Goal: Information Seeking & Learning: Understand process/instructions

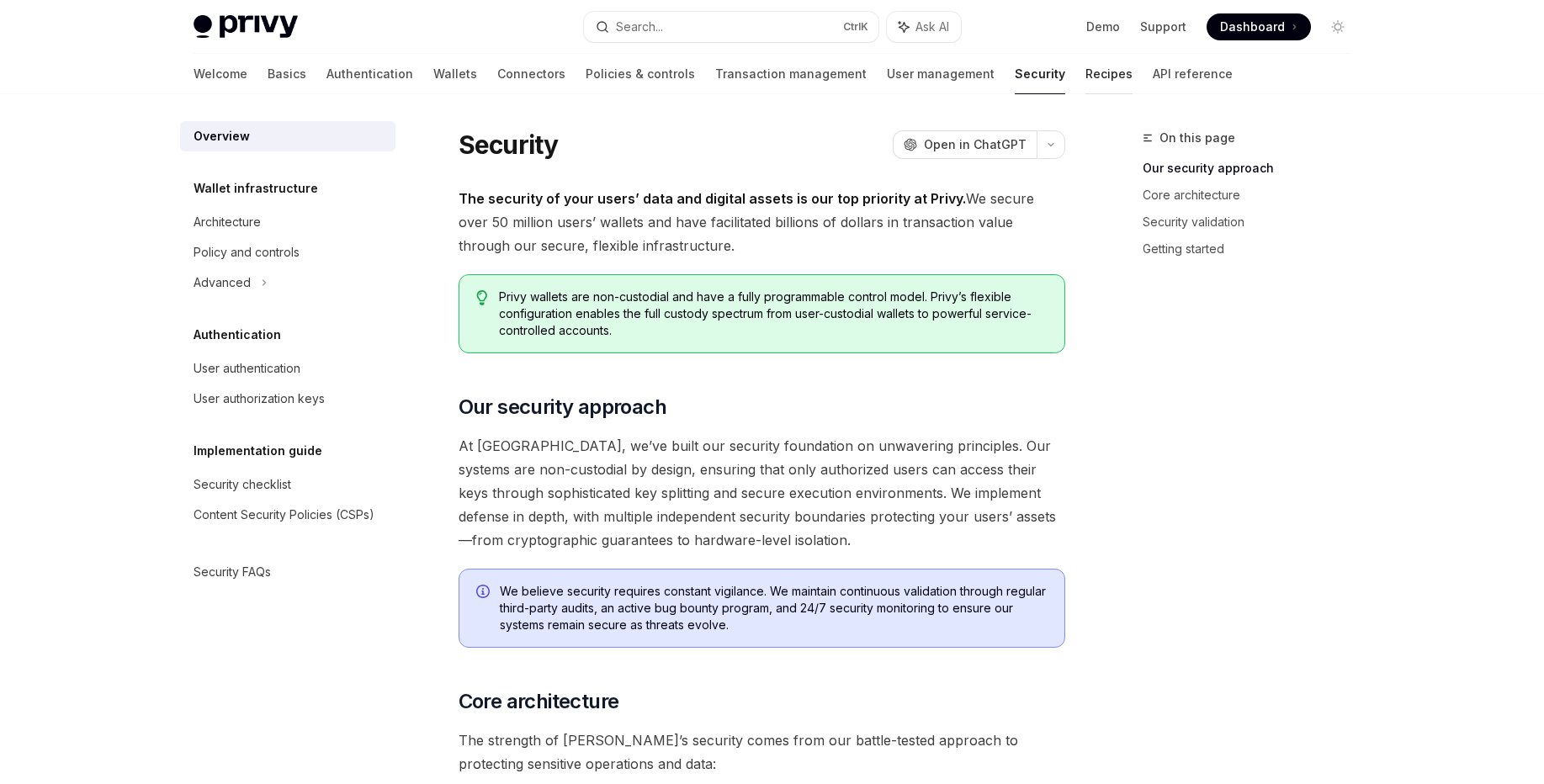
click at [1086, 79] on link "Recipes" at bounding box center [1109, 74] width 47 height 40
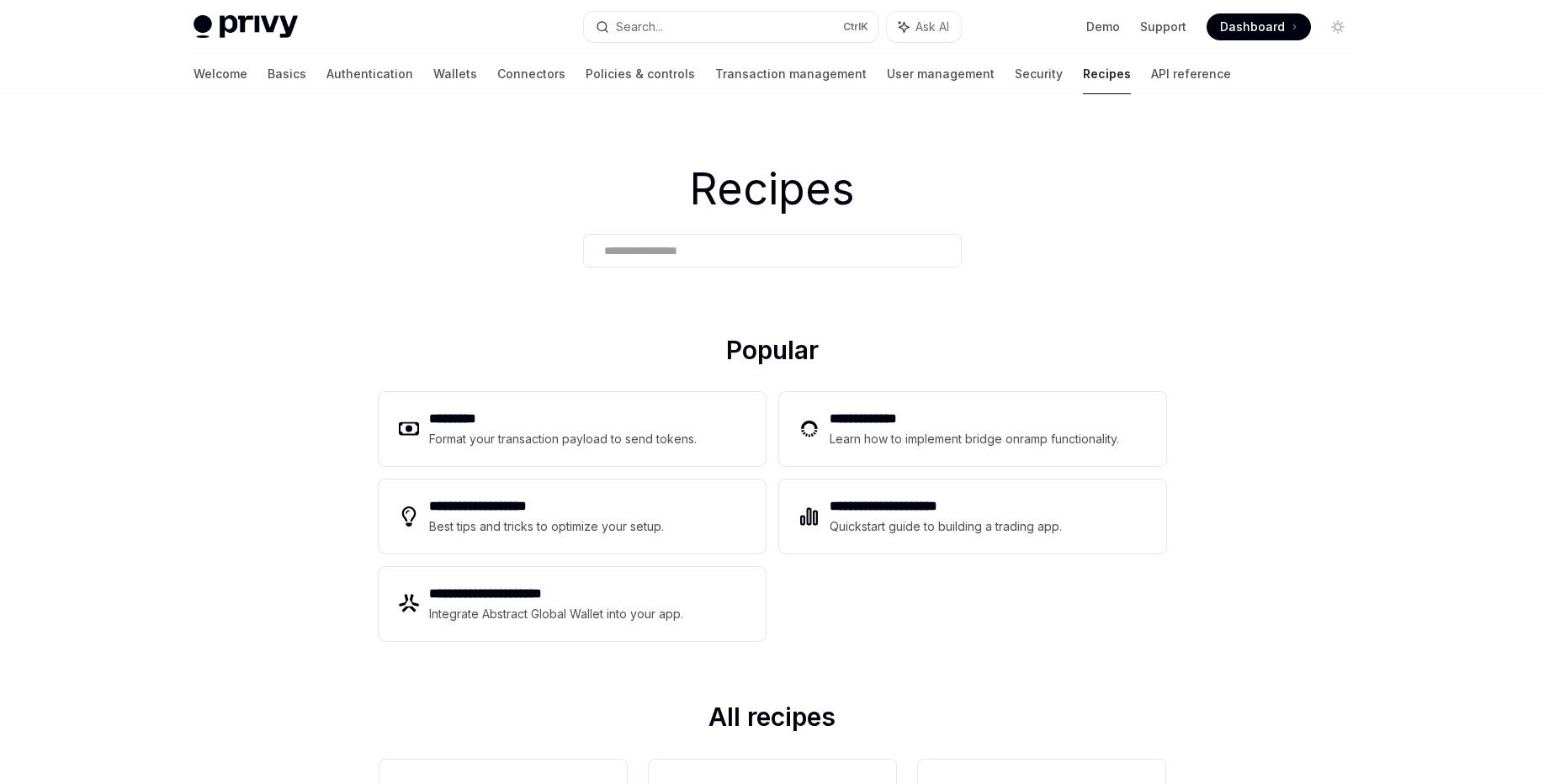
click at [971, 89] on div "Welcome Basics Authentication Wallets Connectors Policies & controls Transactio…" at bounding box center [713, 74] width 1037 height 40
click at [1015, 76] on link "Security" at bounding box center [1038, 74] width 48 height 40
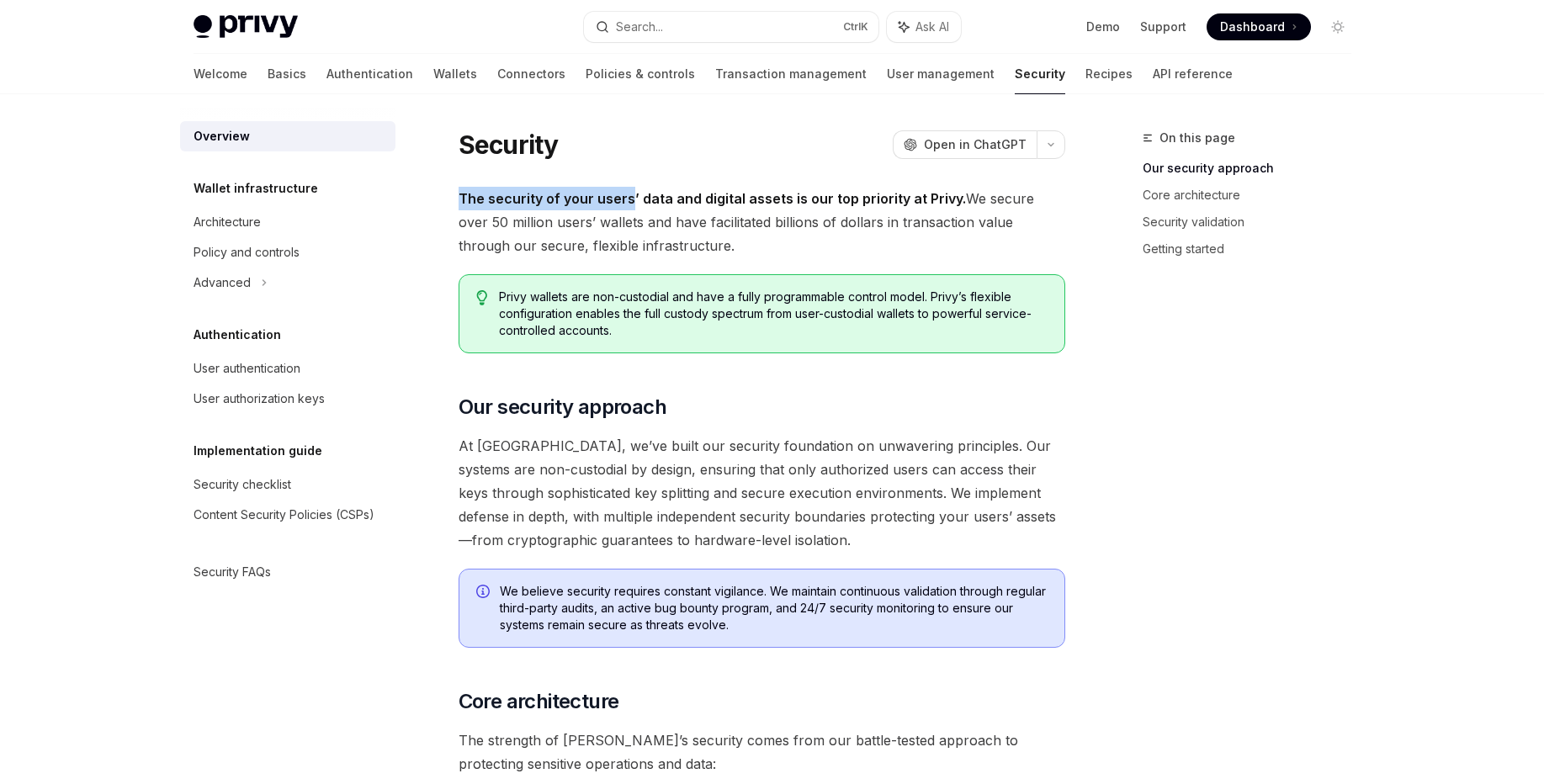
drag, startPoint x: 462, startPoint y: 198, endPoint x: 627, endPoint y: 203, distance: 165.1
click at [627, 203] on strong "The security of your users’ data and digital assets is our top priority at Priv…" at bounding box center [712, 198] width 507 height 17
click at [492, 145] on h1 "Security" at bounding box center [508, 144] width 100 height 31
click at [601, 146] on div "Security OpenAI Open in ChatGPT" at bounding box center [762, 144] width 607 height 31
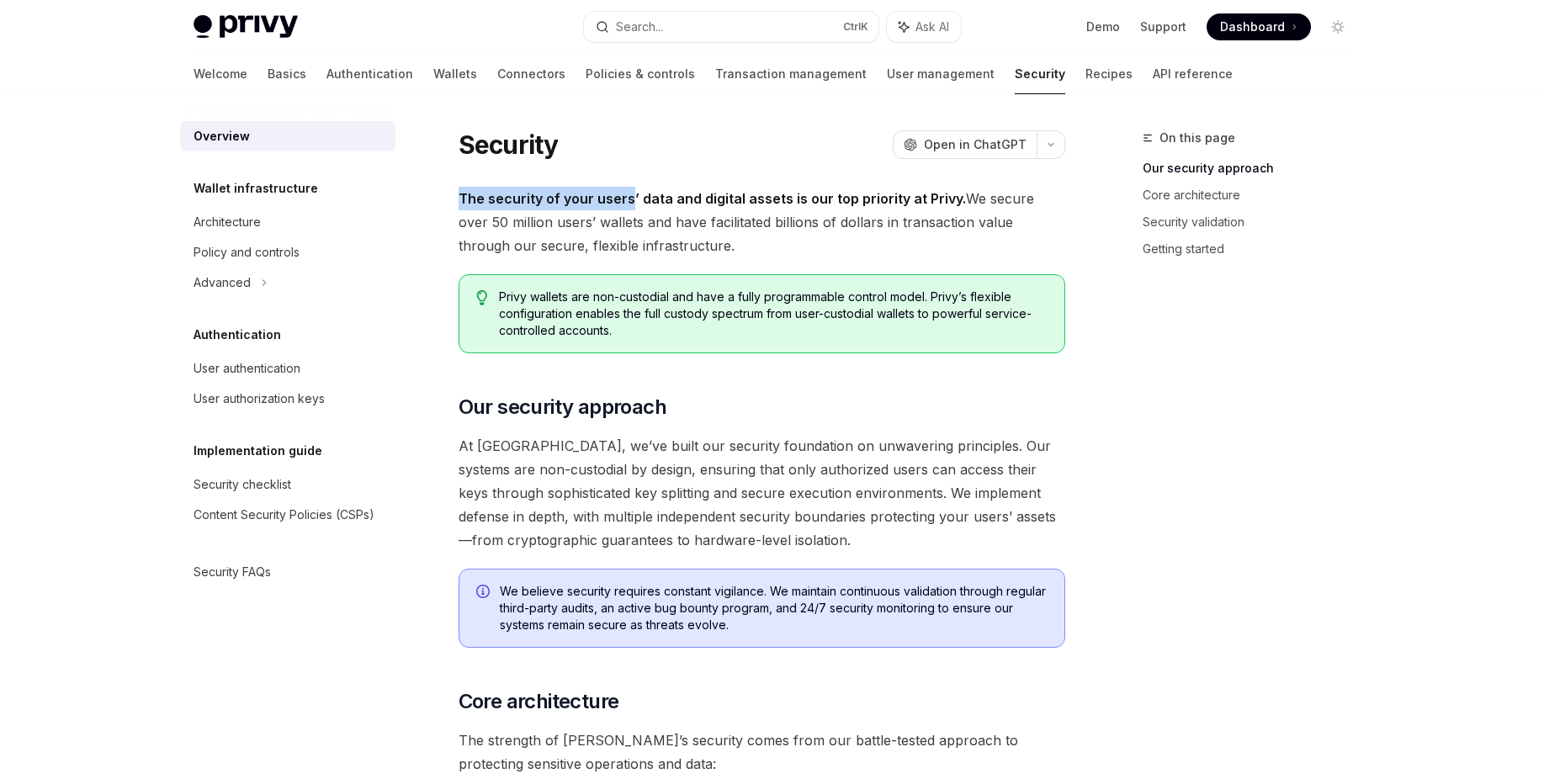
drag, startPoint x: 460, startPoint y: 199, endPoint x: 627, endPoint y: 201, distance: 167.0
click at [627, 201] on strong "The security of your users’ data and digital assets is our top priority at Priv…" at bounding box center [712, 198] width 507 height 17
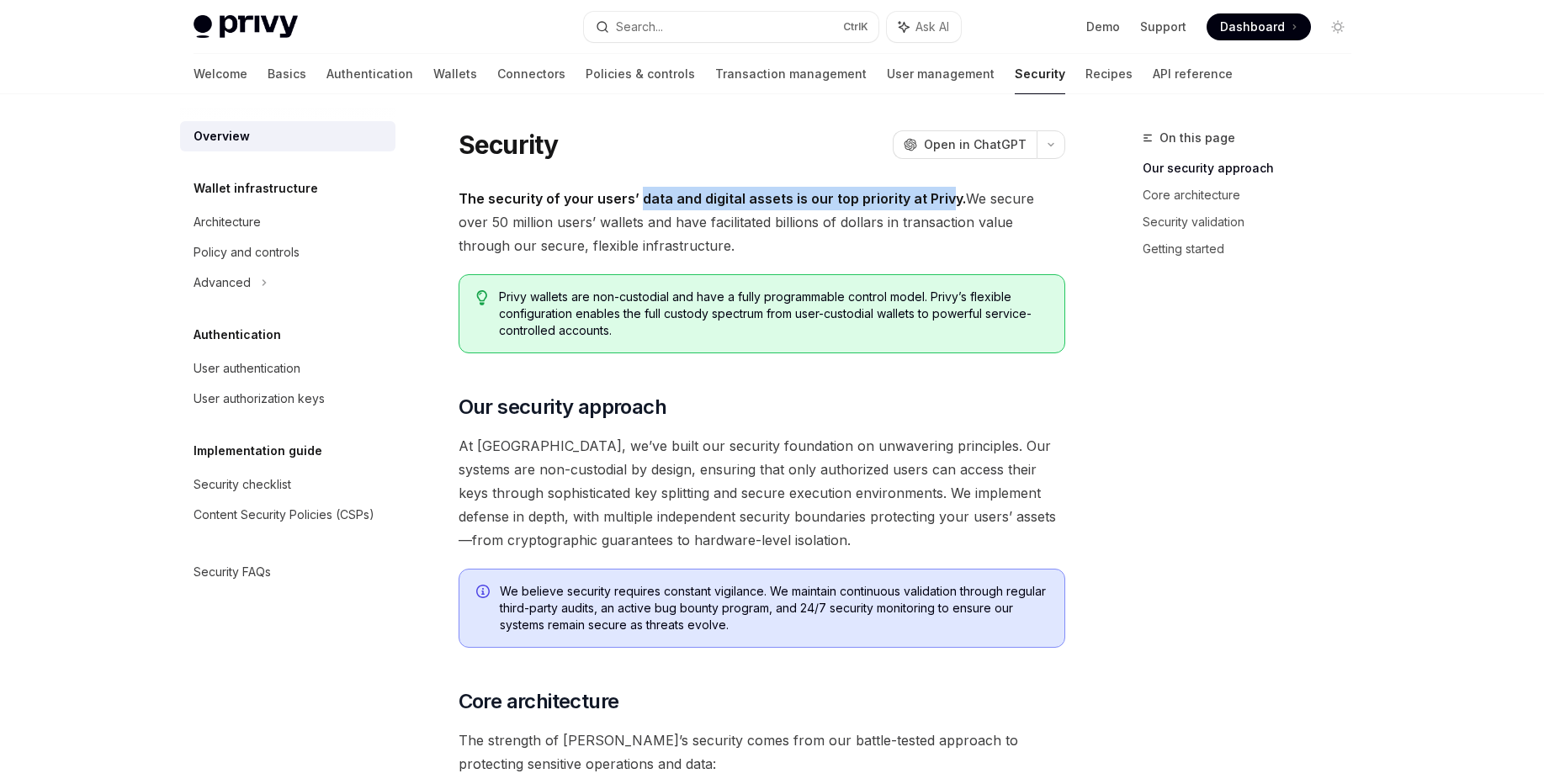
drag, startPoint x: 650, startPoint y: 200, endPoint x: 944, endPoint y: 209, distance: 294.1
click at [944, 209] on span "The security of your users’ data and digital assets is our top priority at Priv…" at bounding box center [762, 222] width 607 height 71
click at [1086, 74] on link "Recipes" at bounding box center [1109, 74] width 47 height 40
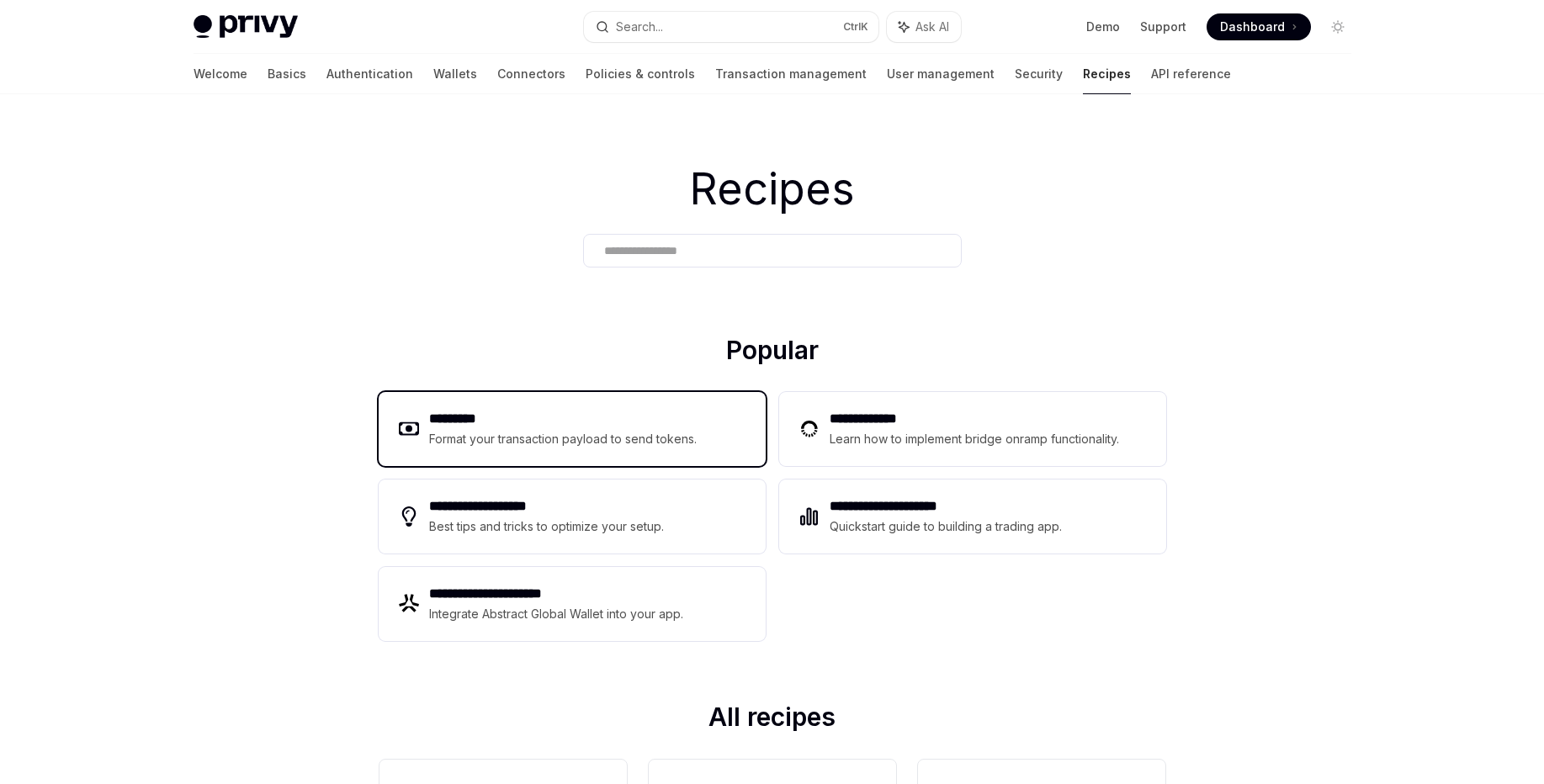
click at [527, 410] on h2 "*********" at bounding box center [563, 418] width 268 height 20
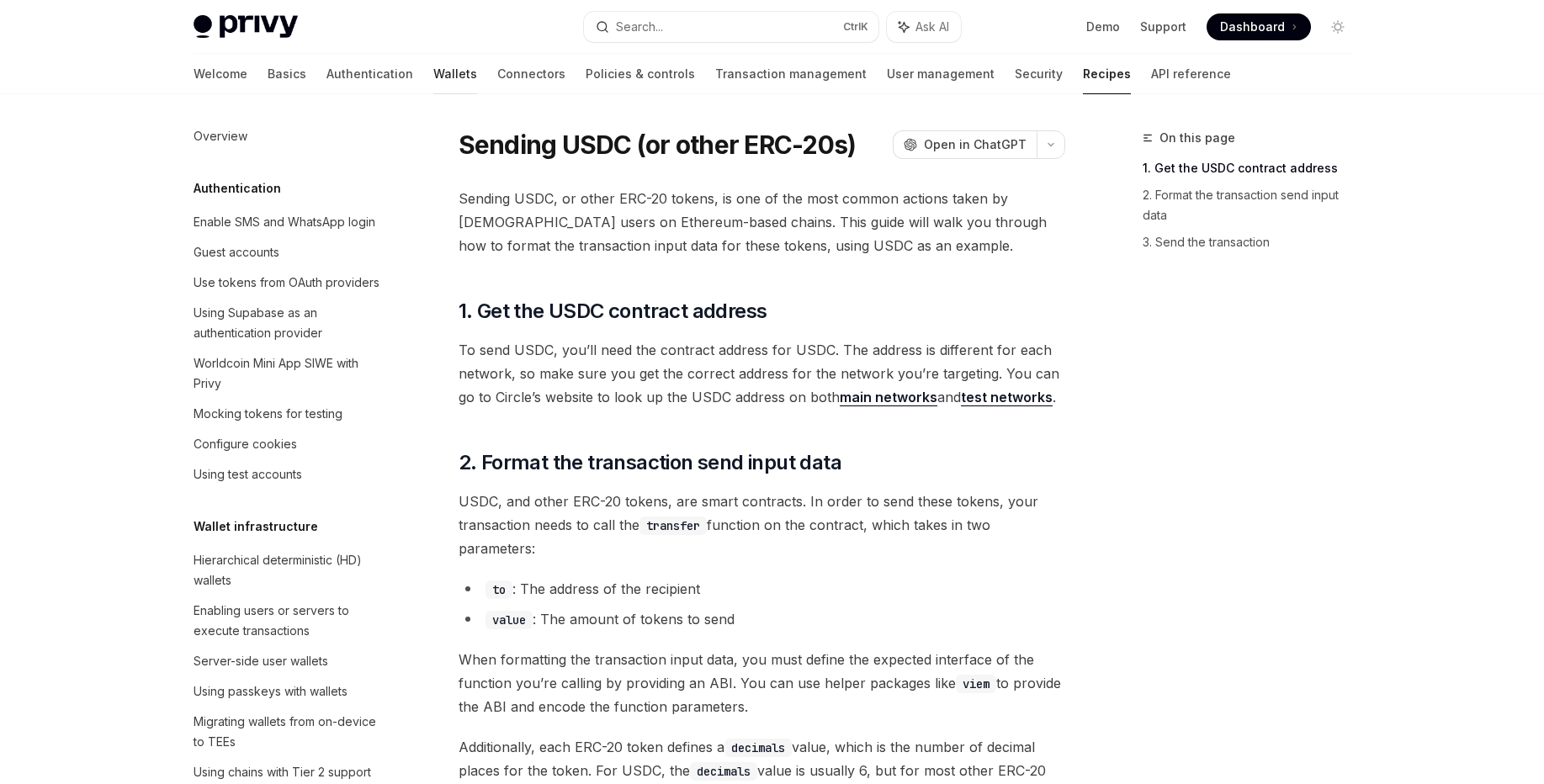
click at [433, 81] on link "Wallets" at bounding box center [455, 74] width 44 height 40
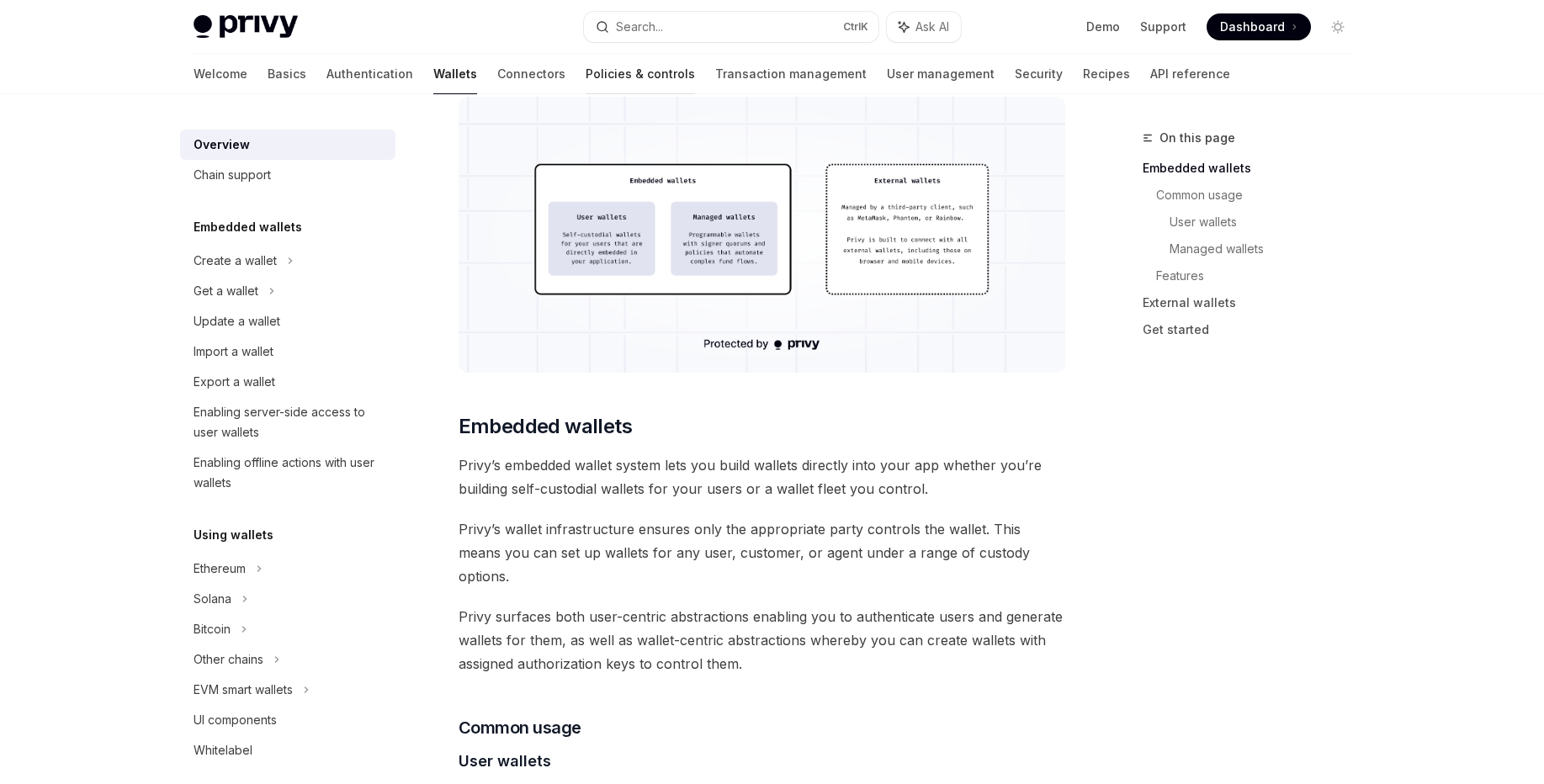
scroll to position [505, 0]
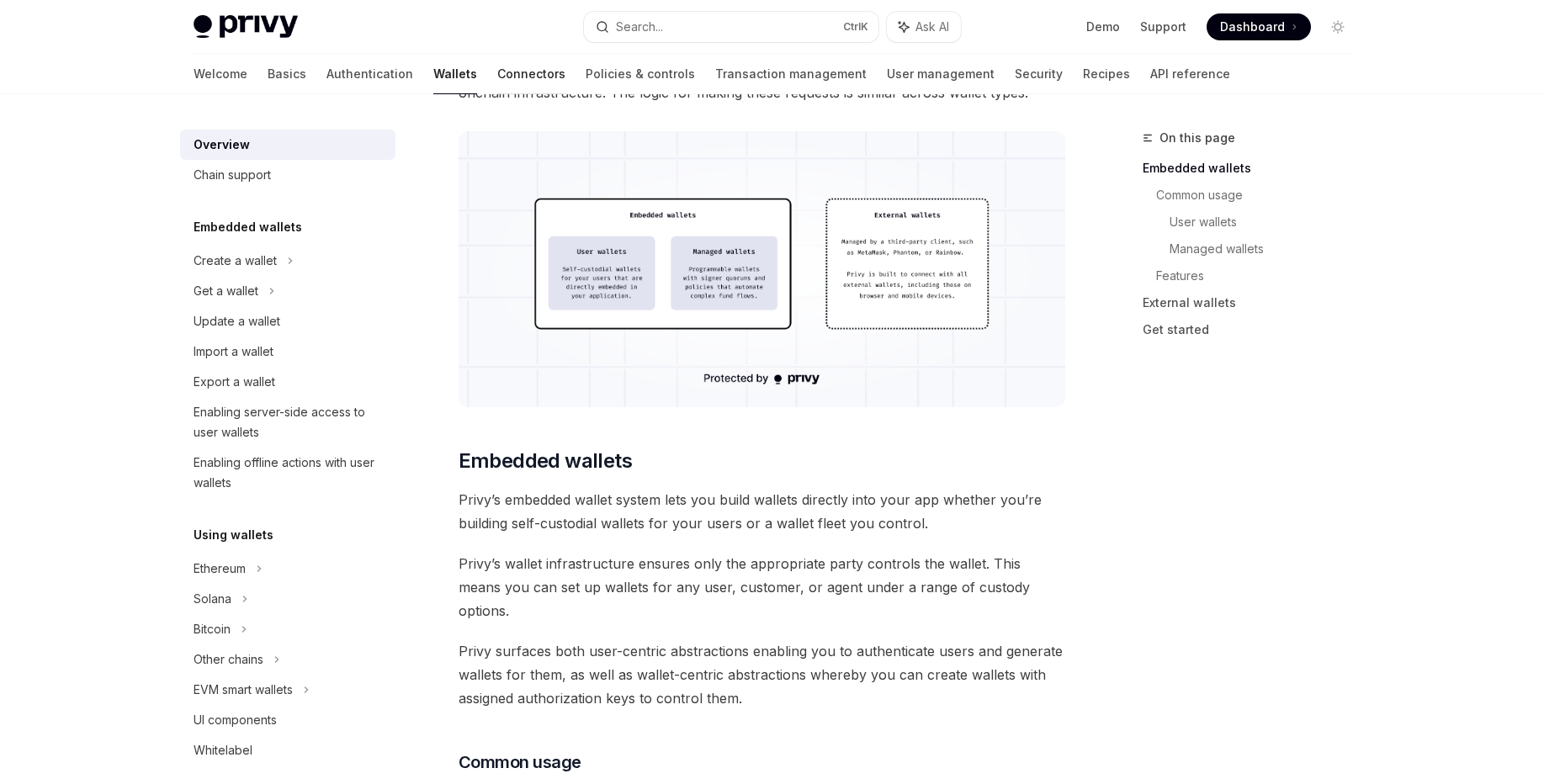
click at [498, 83] on link "Connectors" at bounding box center [532, 74] width 68 height 40
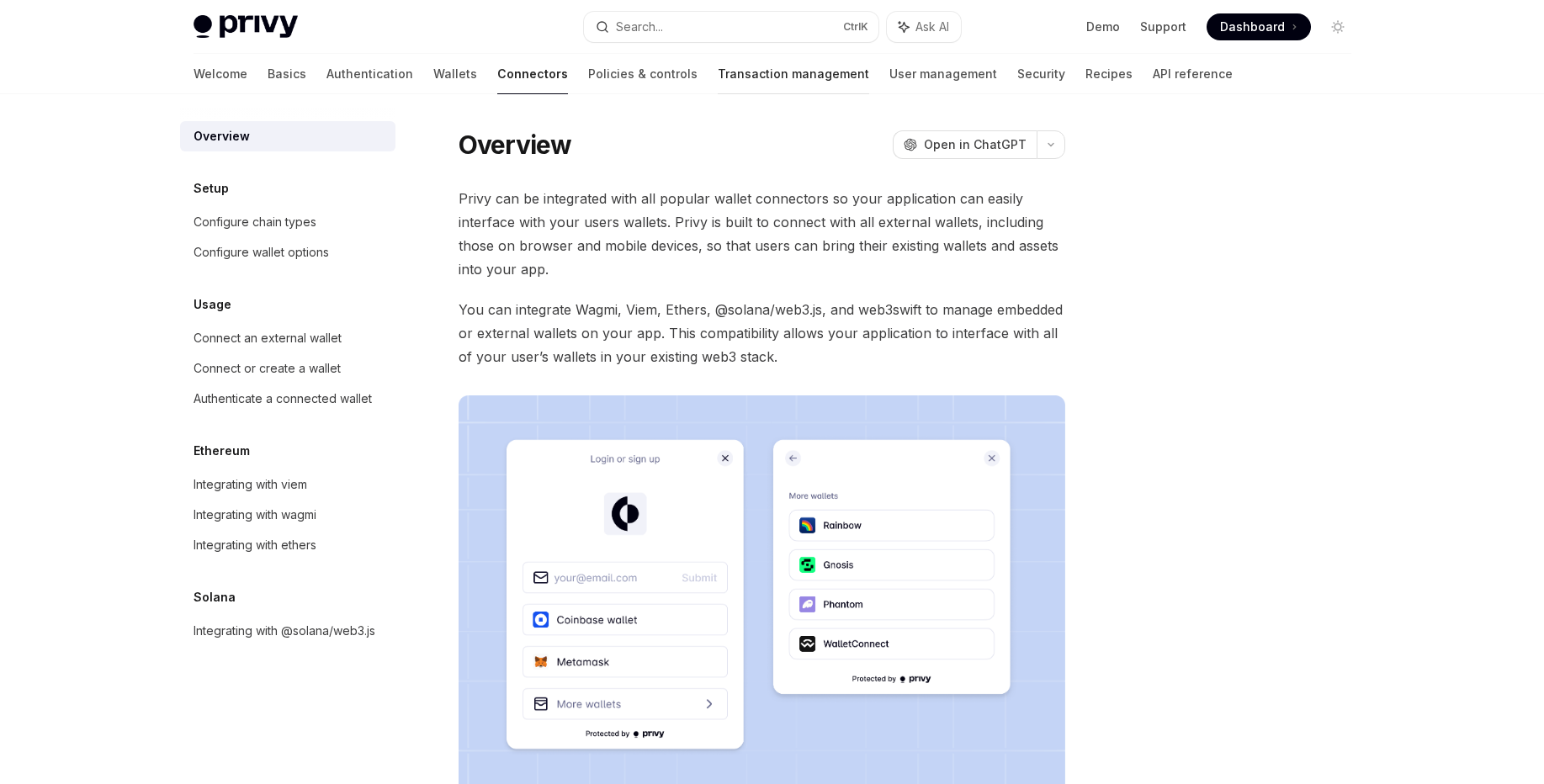
click at [718, 75] on link "Transaction management" at bounding box center [793, 74] width 151 height 40
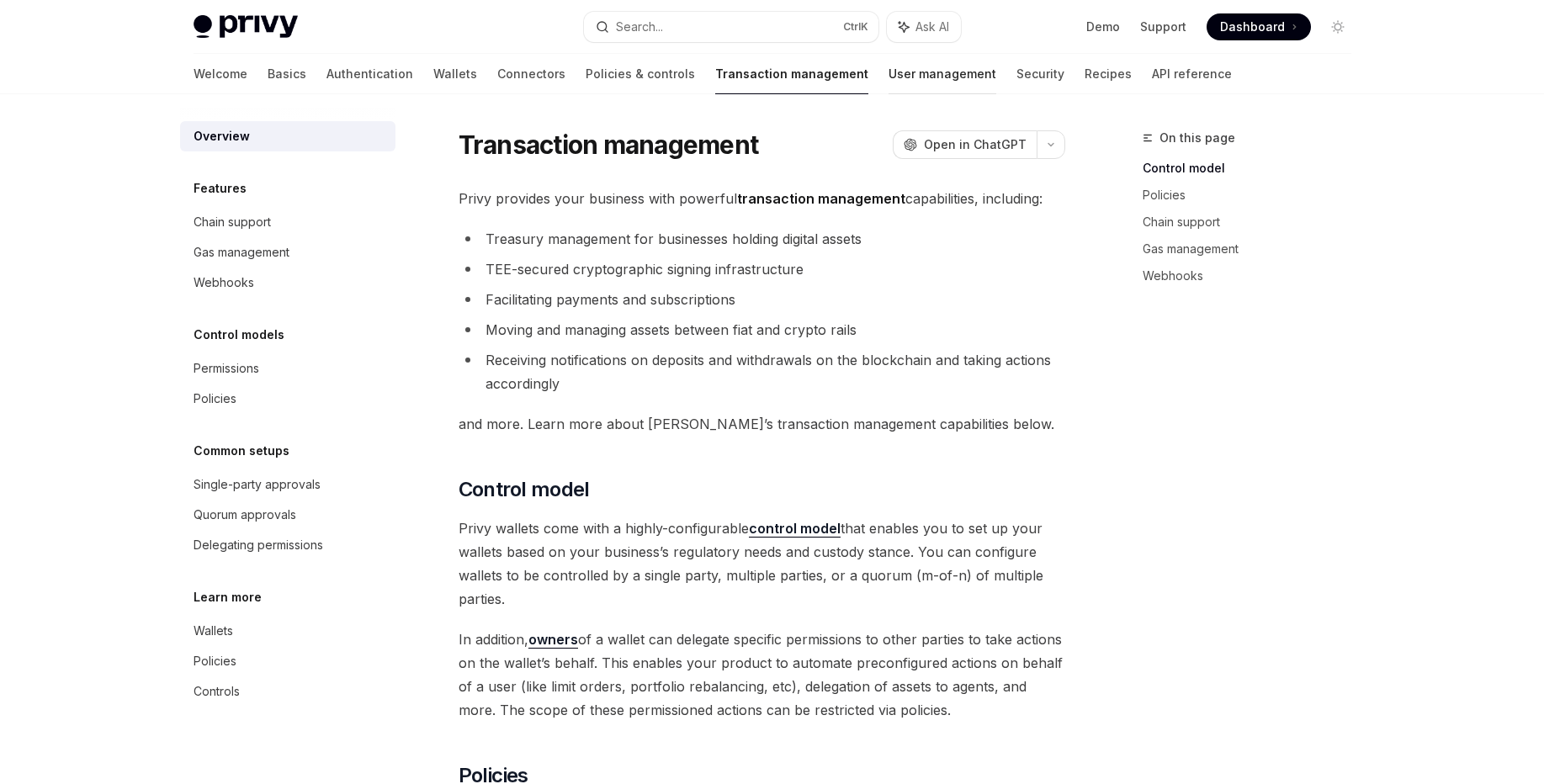
click at [889, 75] on link "User management" at bounding box center [942, 74] width 107 height 40
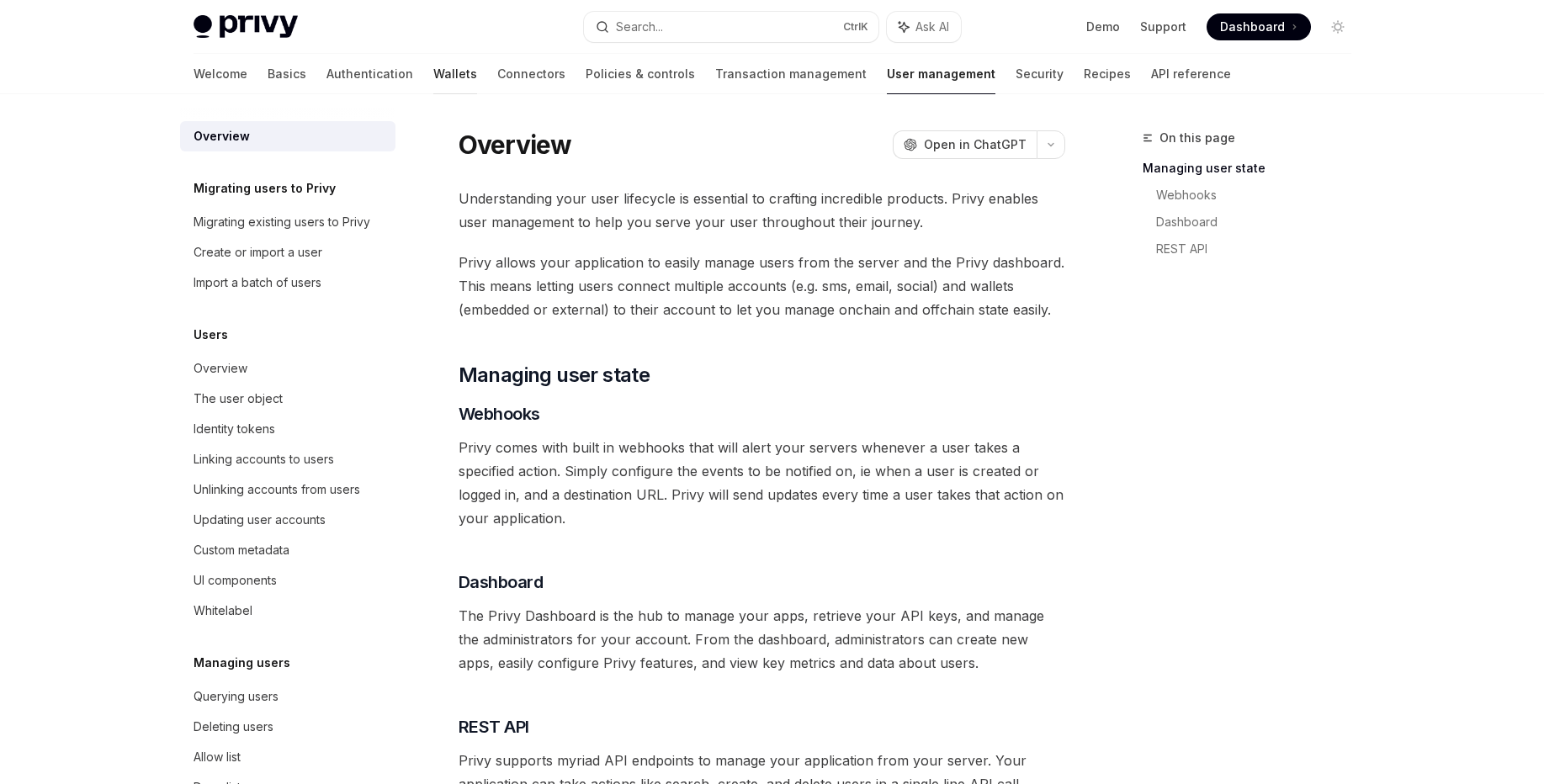
click at [433, 79] on link "Wallets" at bounding box center [455, 74] width 44 height 40
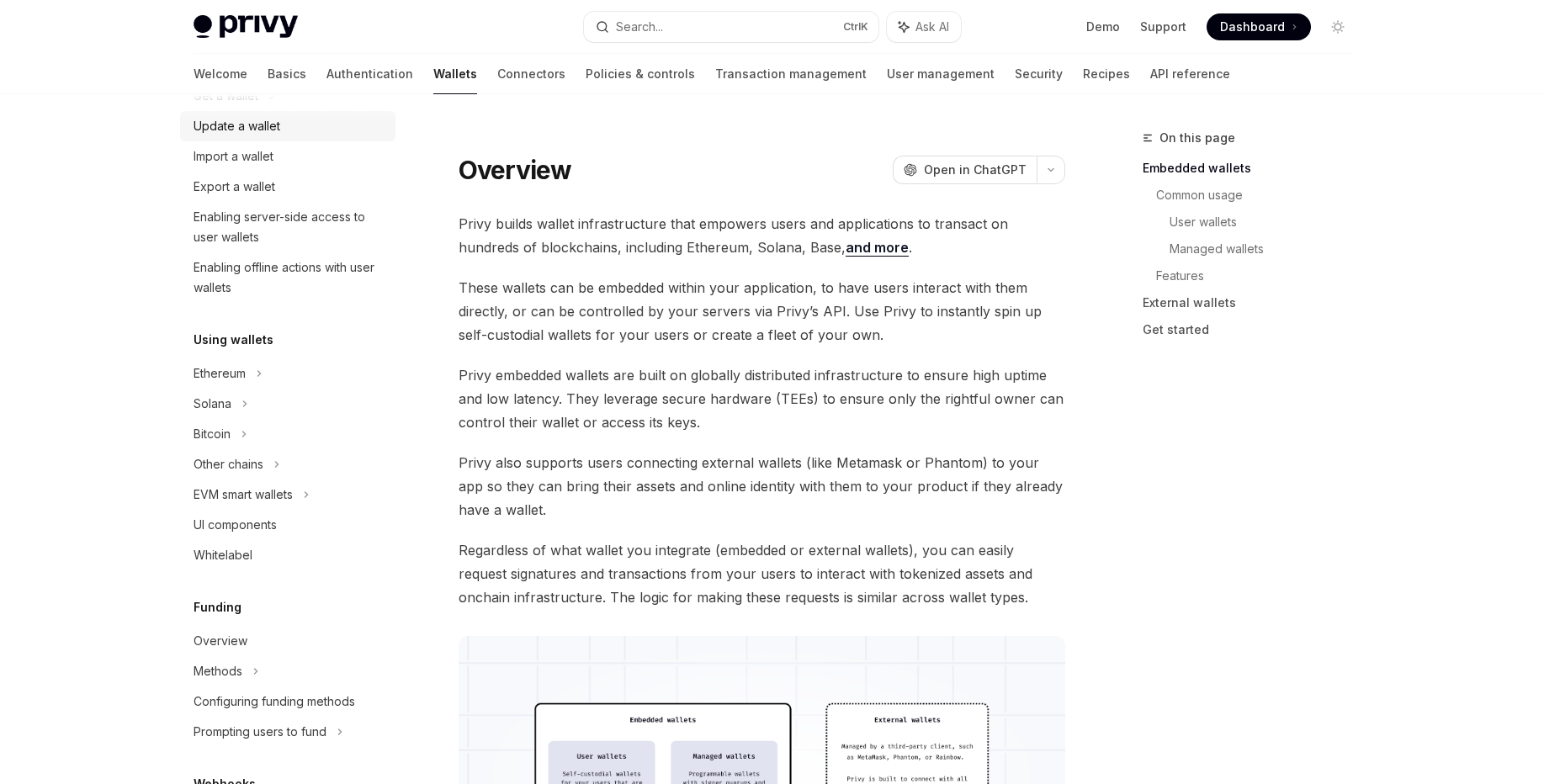
scroll to position [202, 0]
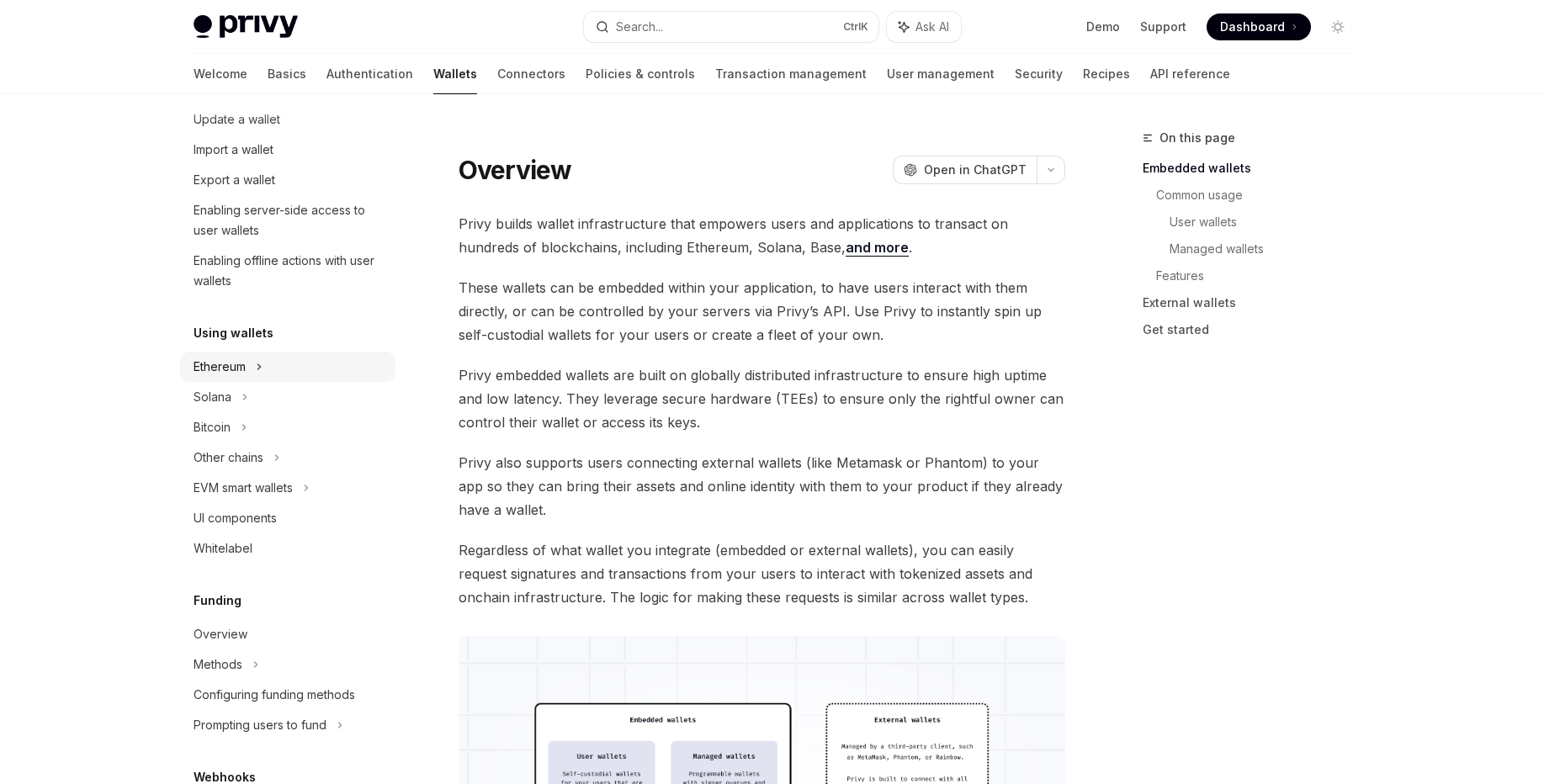
click at [287, 69] on icon at bounding box center [291, 58] width 7 height 20
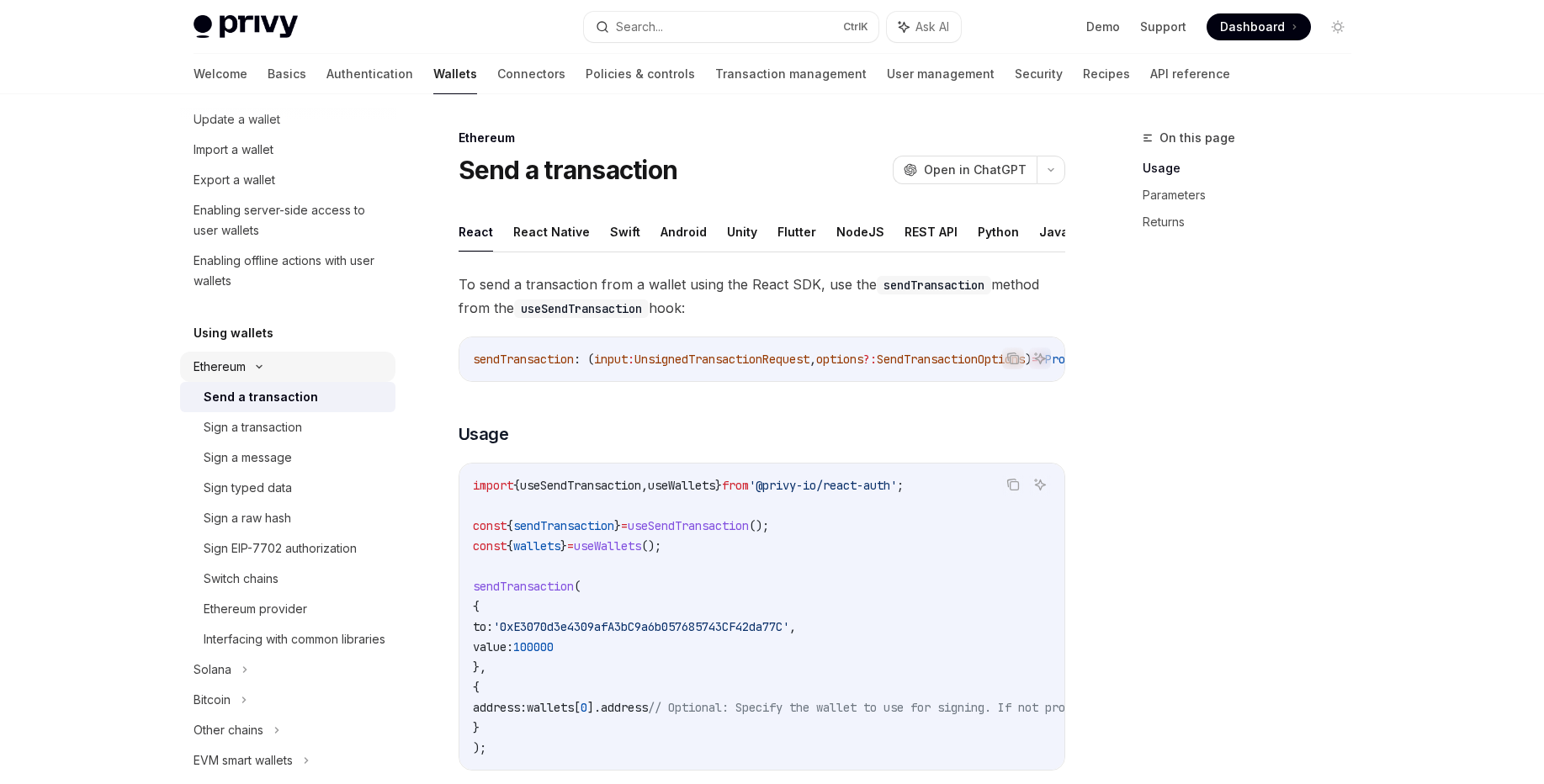
click at [258, 364] on icon at bounding box center [258, 367] width 20 height 7
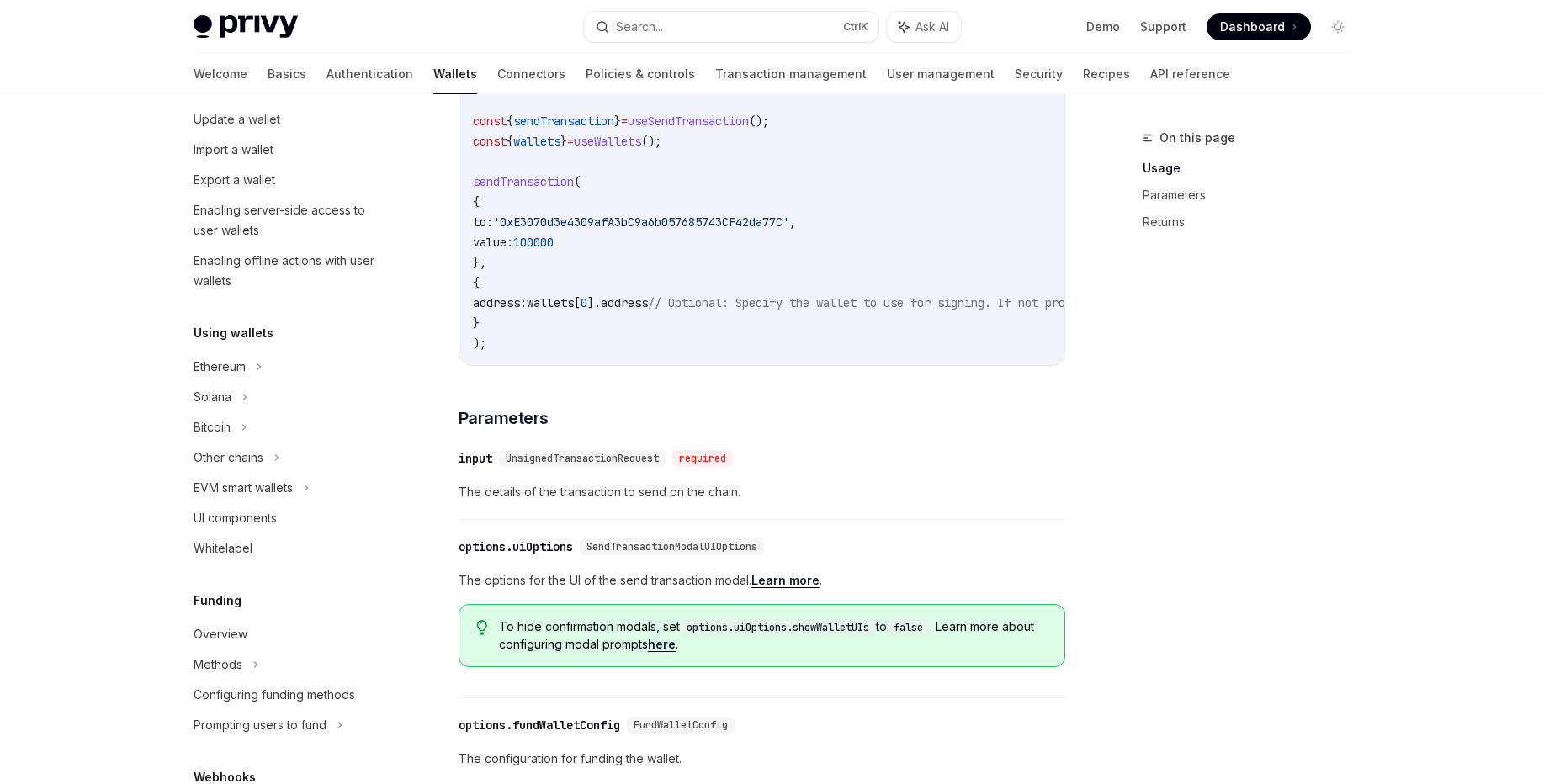
scroll to position [606, 0]
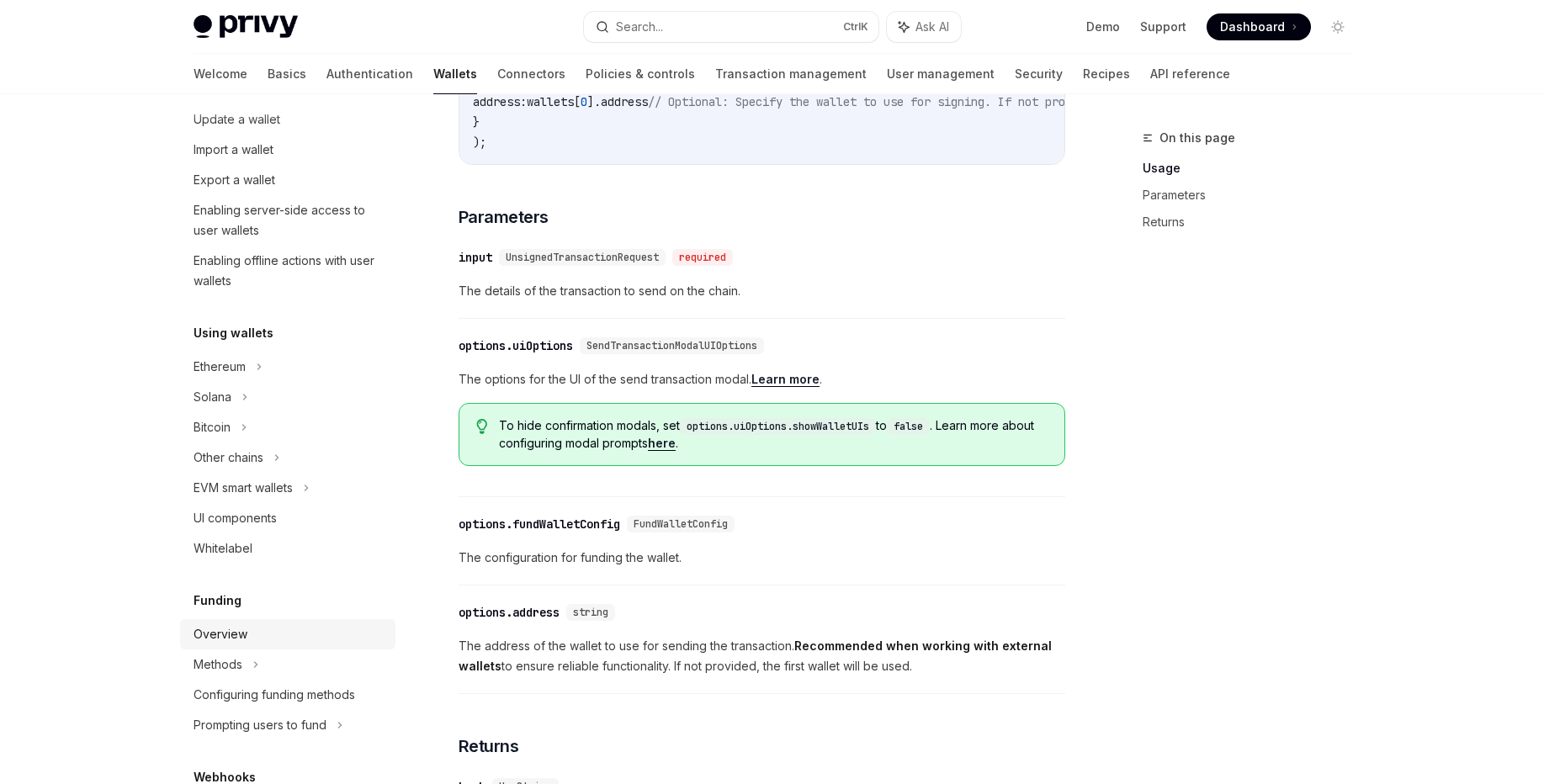
click at [222, 640] on div "Overview" at bounding box center [221, 634] width 54 height 20
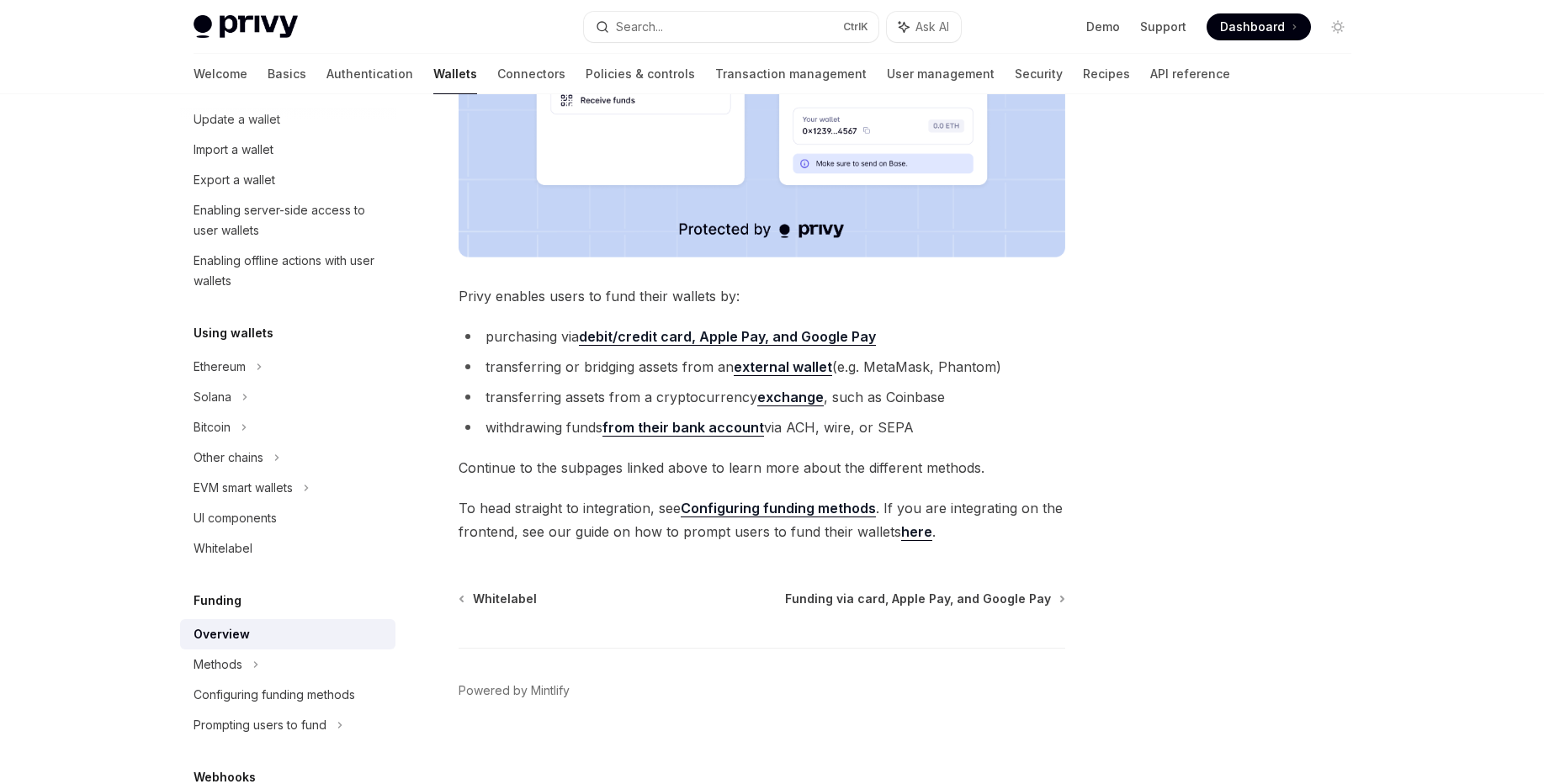
scroll to position [535, 0]
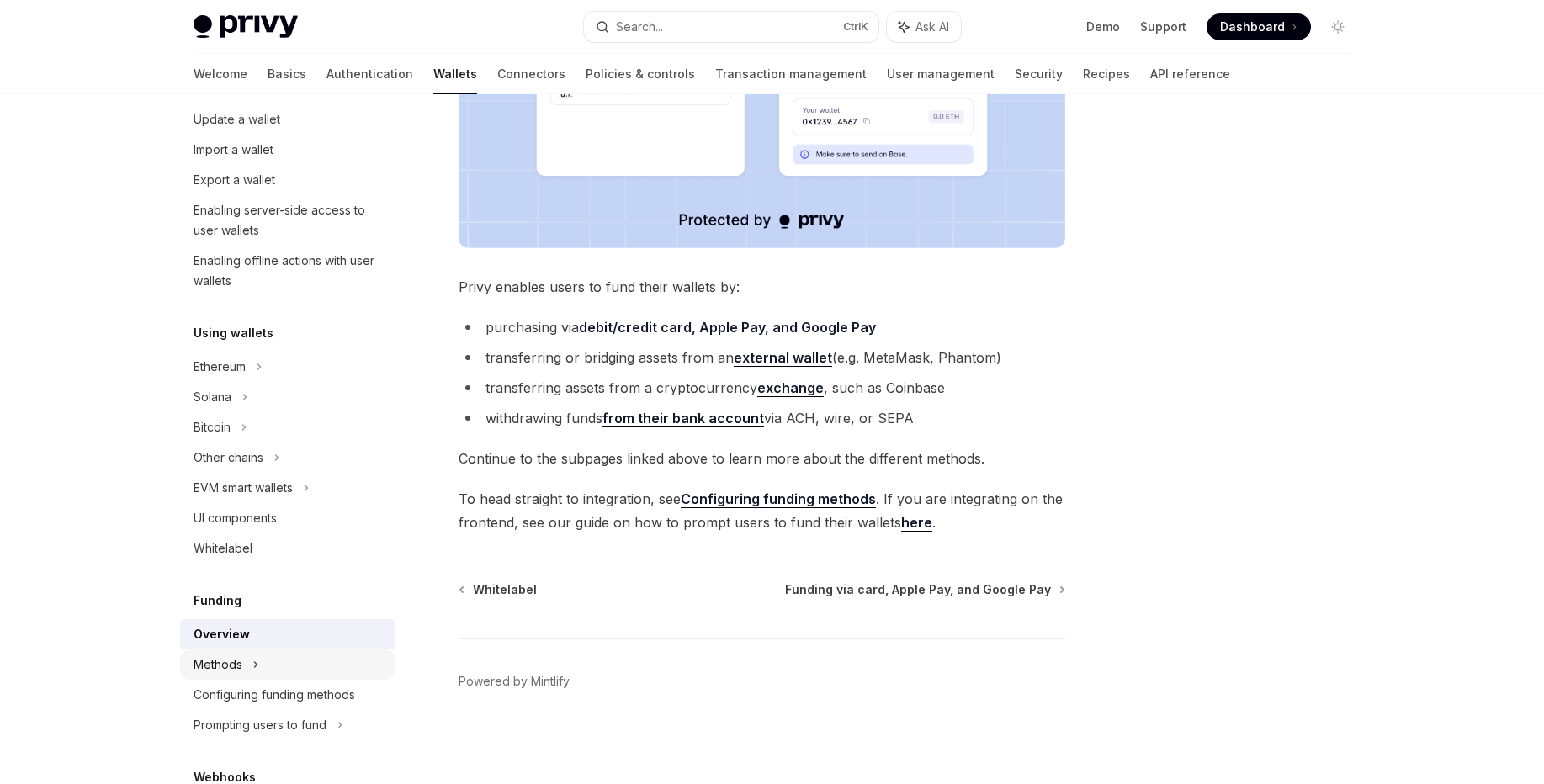
click at [243, 105] on div "Methods" at bounding box center [287, 89] width 216 height 31
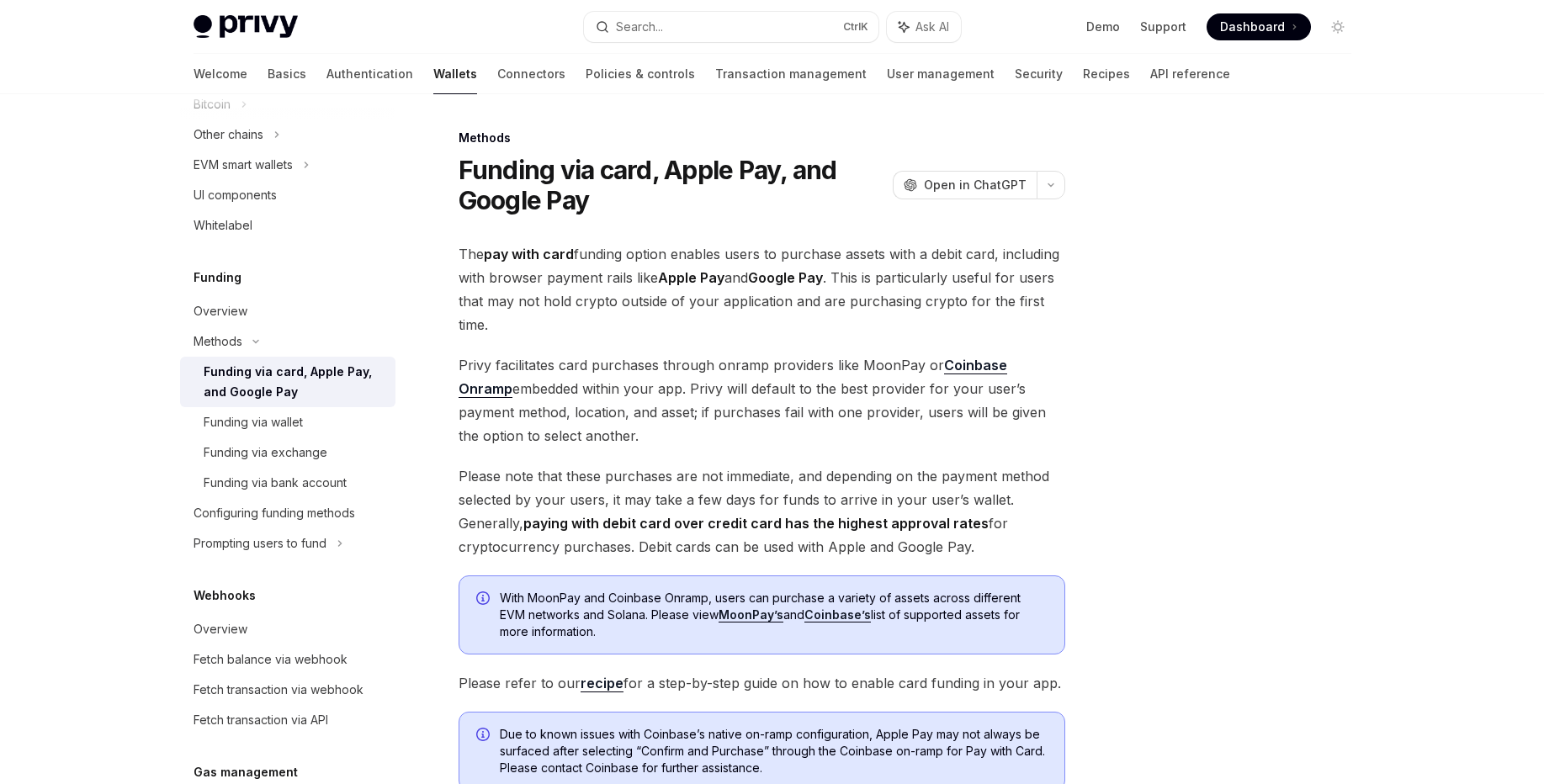
scroll to position [505, 0]
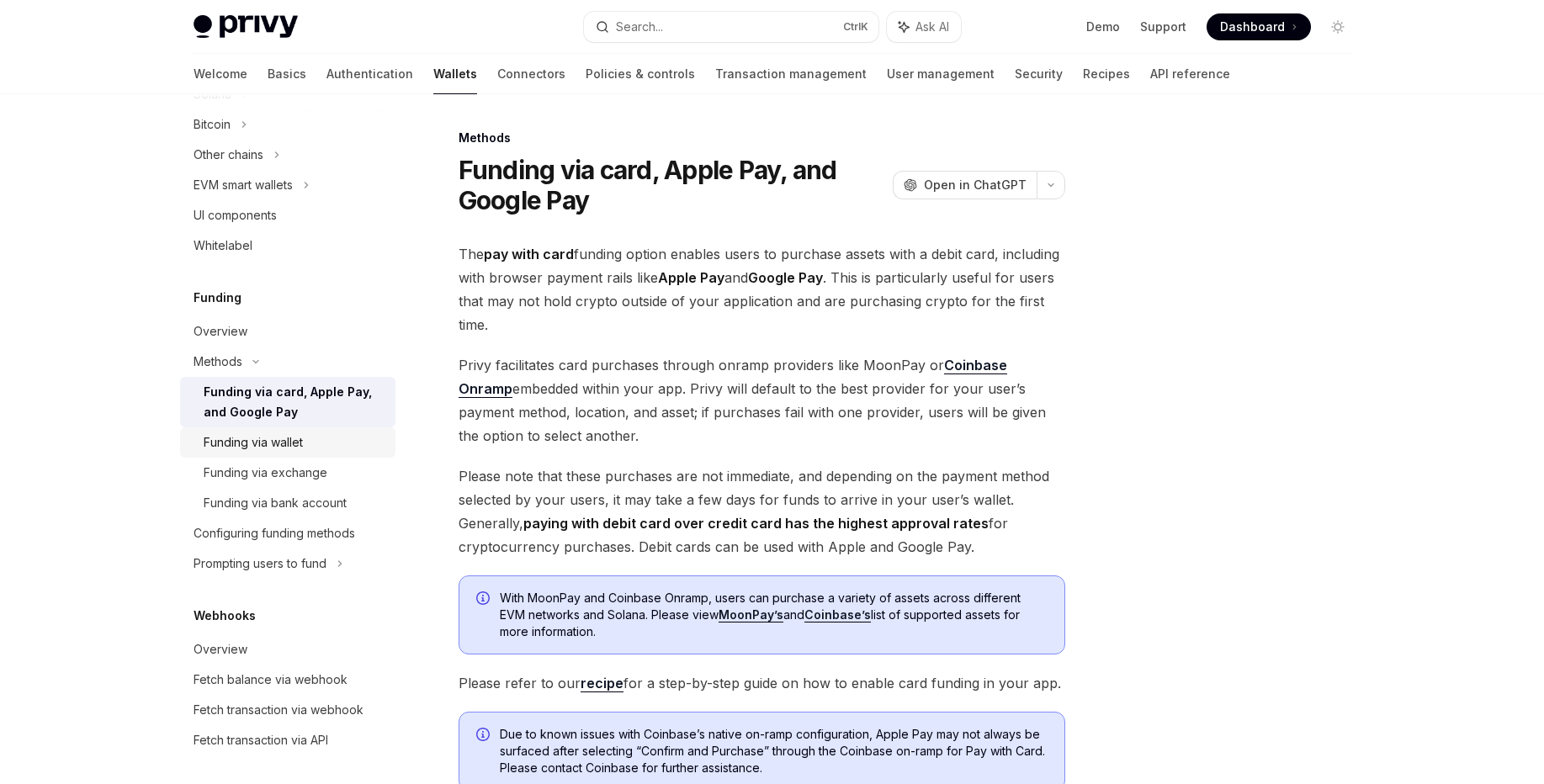
click at [299, 443] on div "Funding via wallet" at bounding box center [253, 442] width 100 height 20
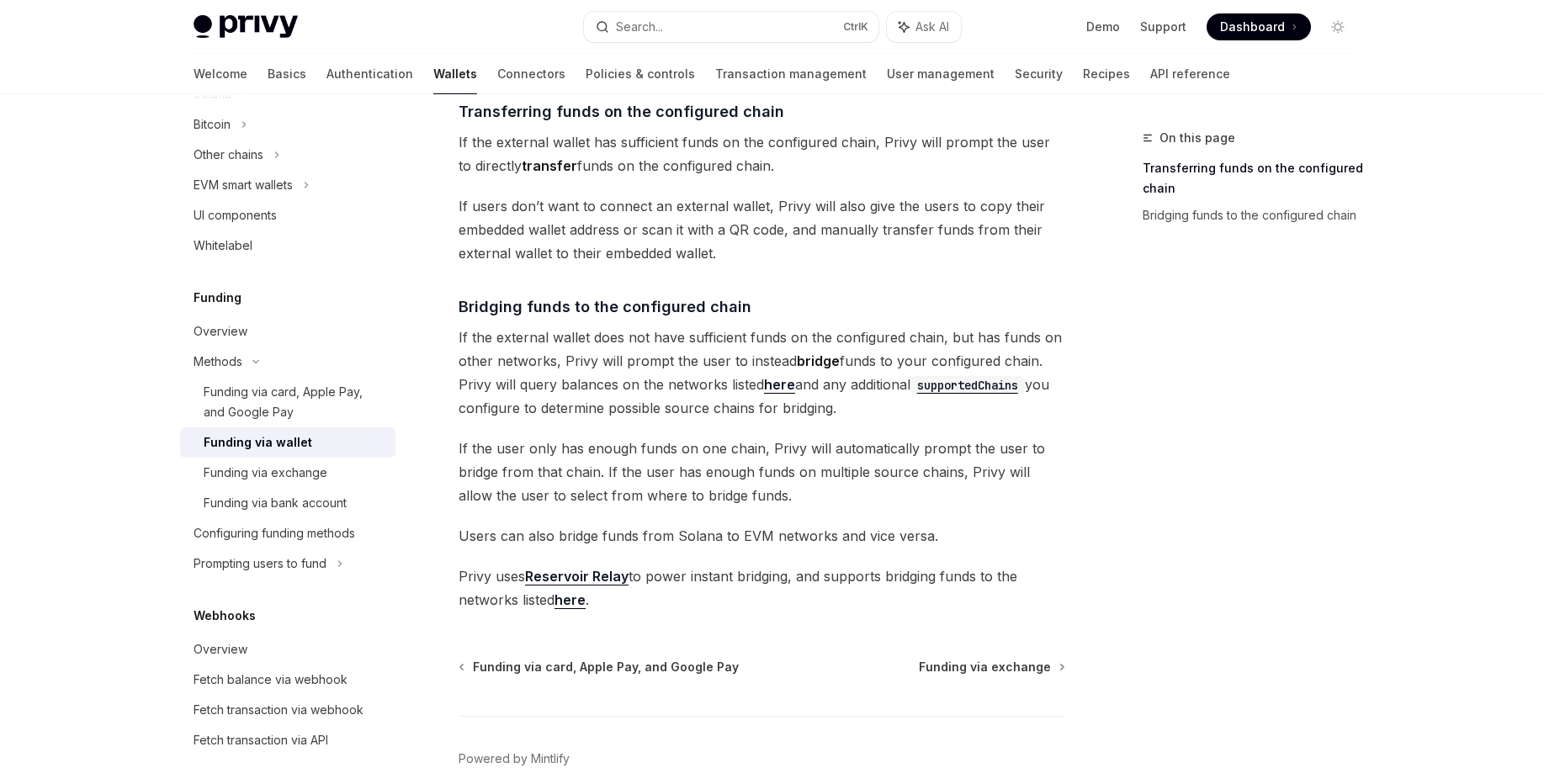
scroll to position [404, 0]
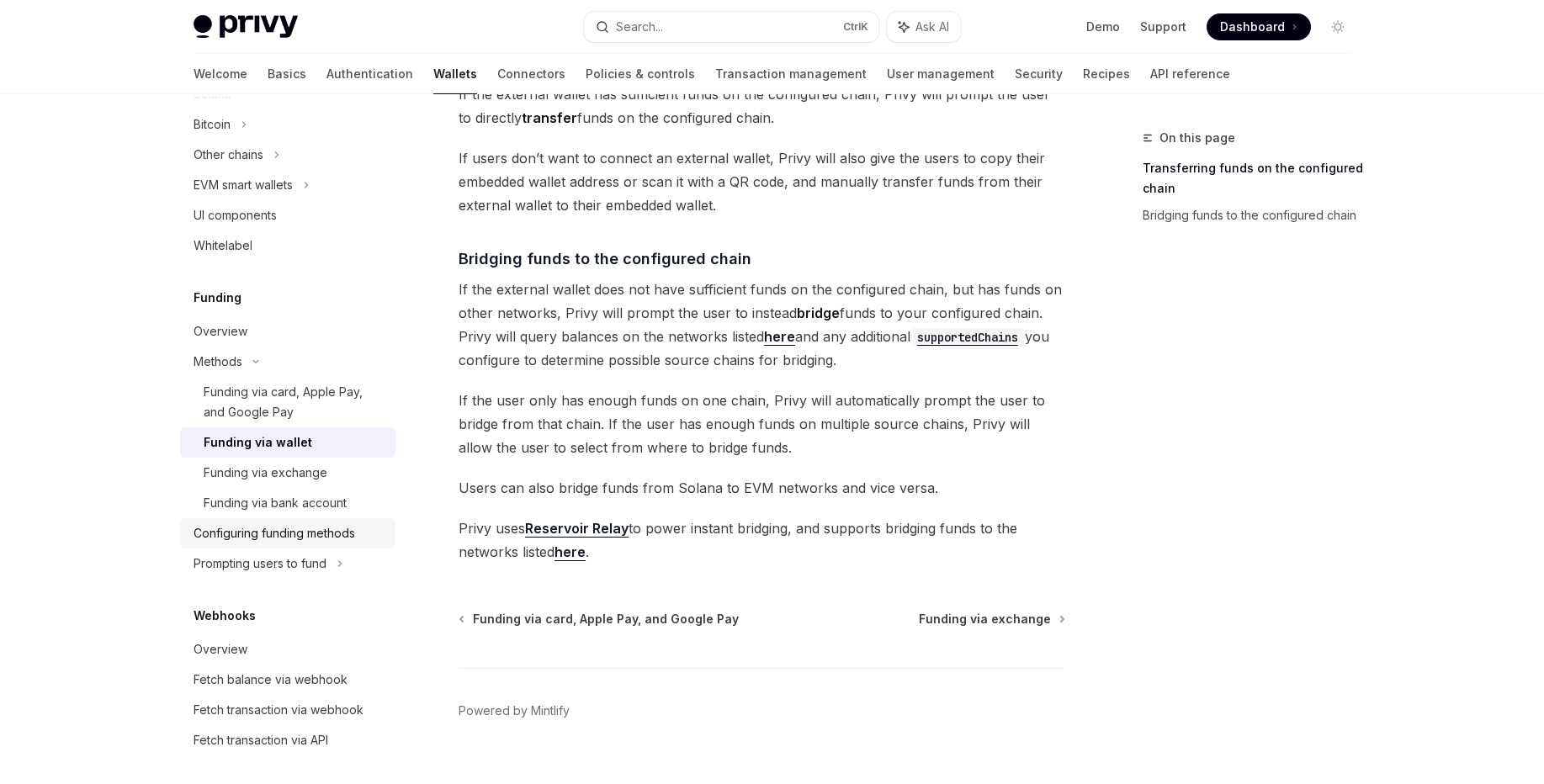
click at [270, 534] on div "Configuring funding methods" at bounding box center [274, 533] width 162 height 20
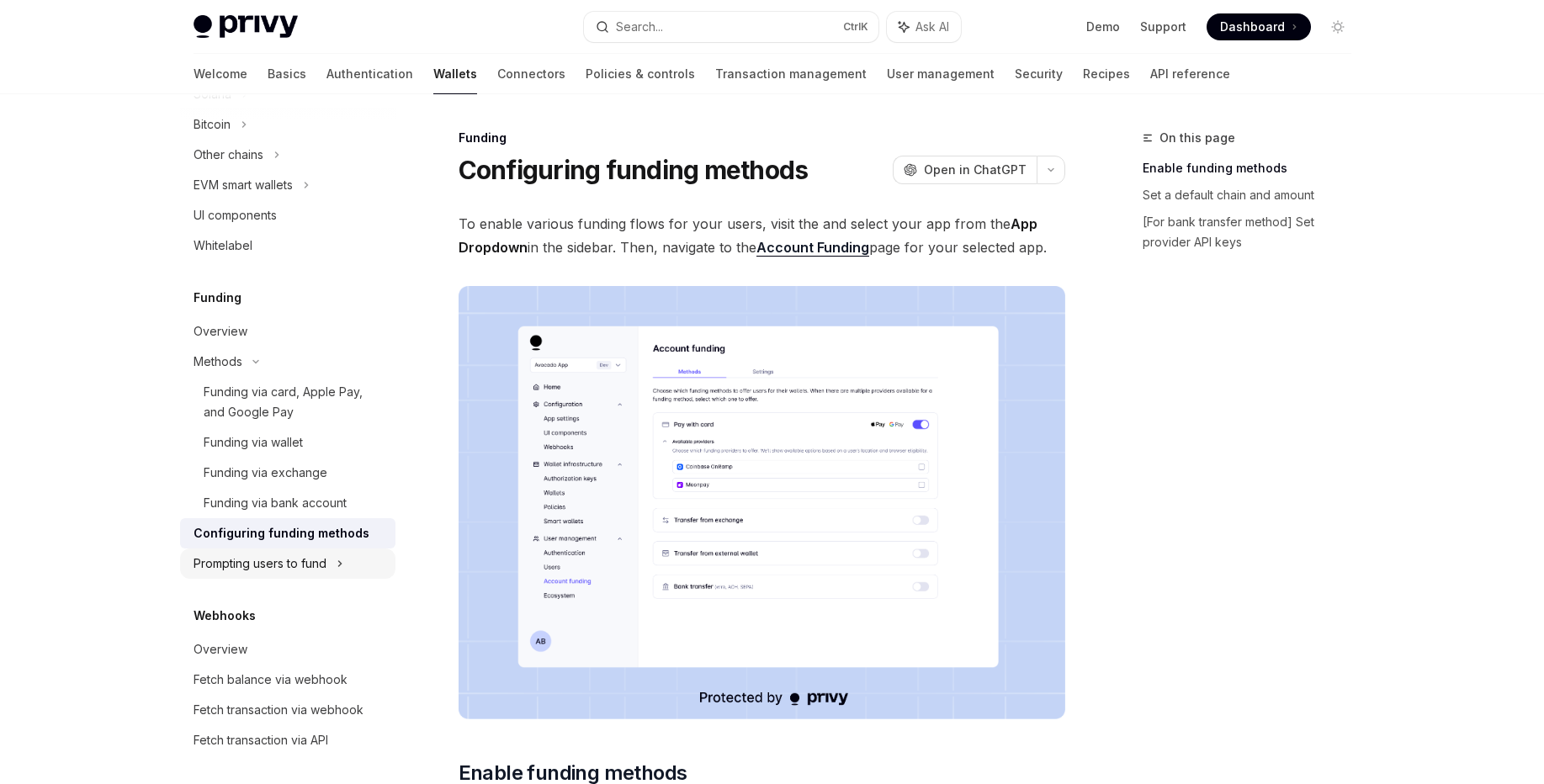
click at [264, 165] on div "Prompting users to fund" at bounding box center [229, 155] width 70 height 20
type textarea "*"
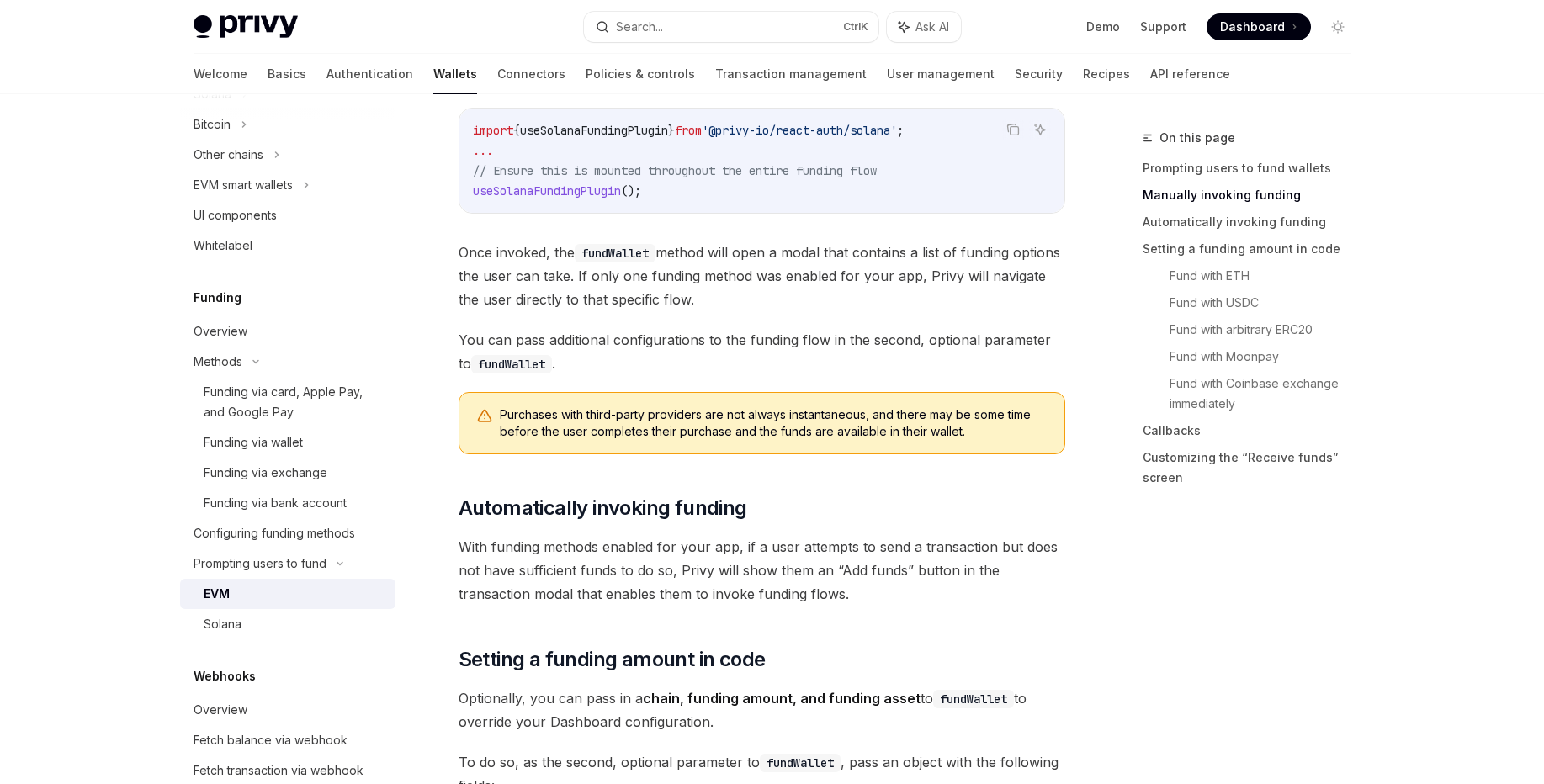
scroll to position [1111, 0]
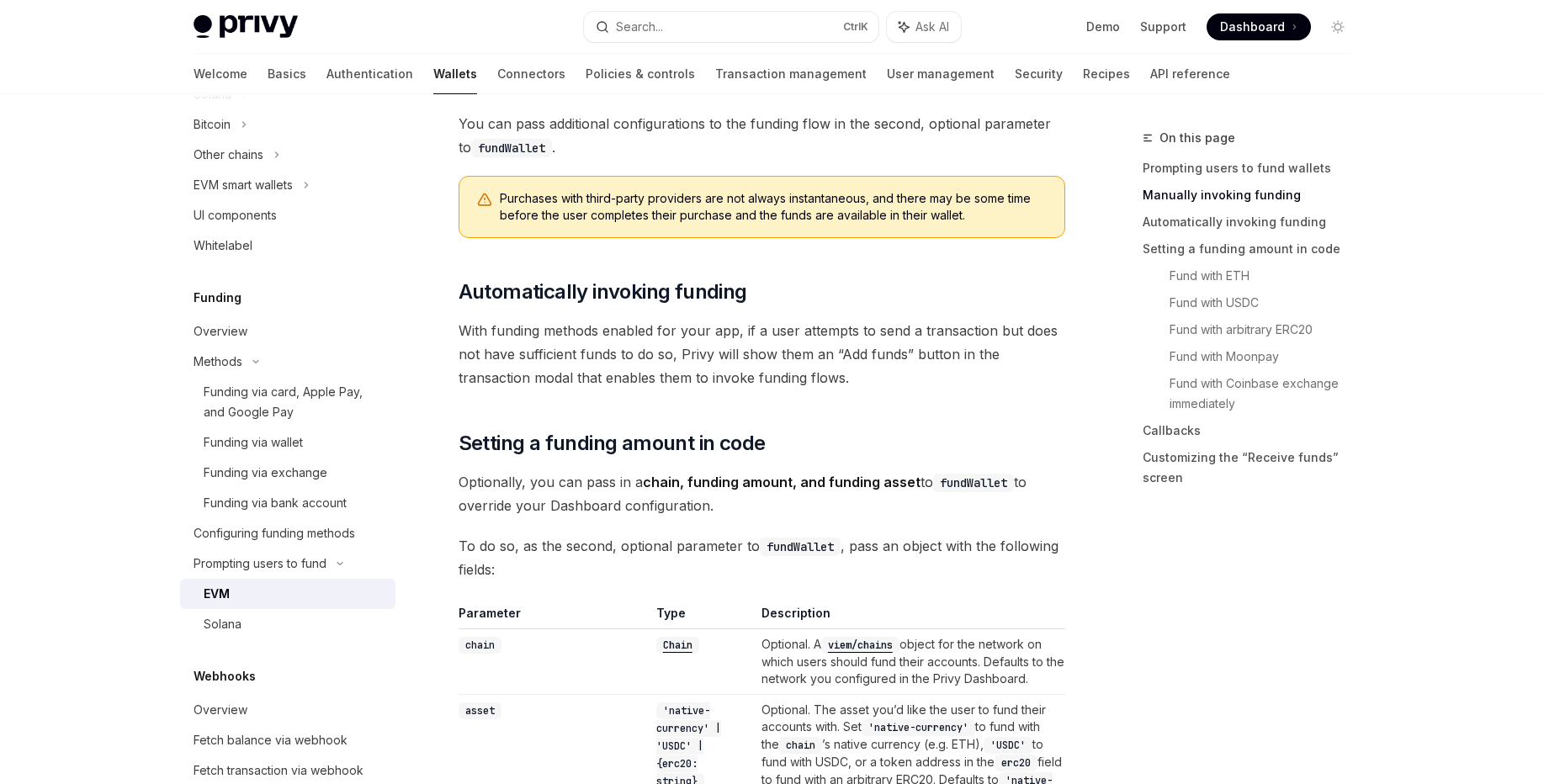
click at [1249, 29] on span "Dashboard" at bounding box center [1252, 26] width 65 height 17
